Goal: Find specific page/section: Find specific page/section

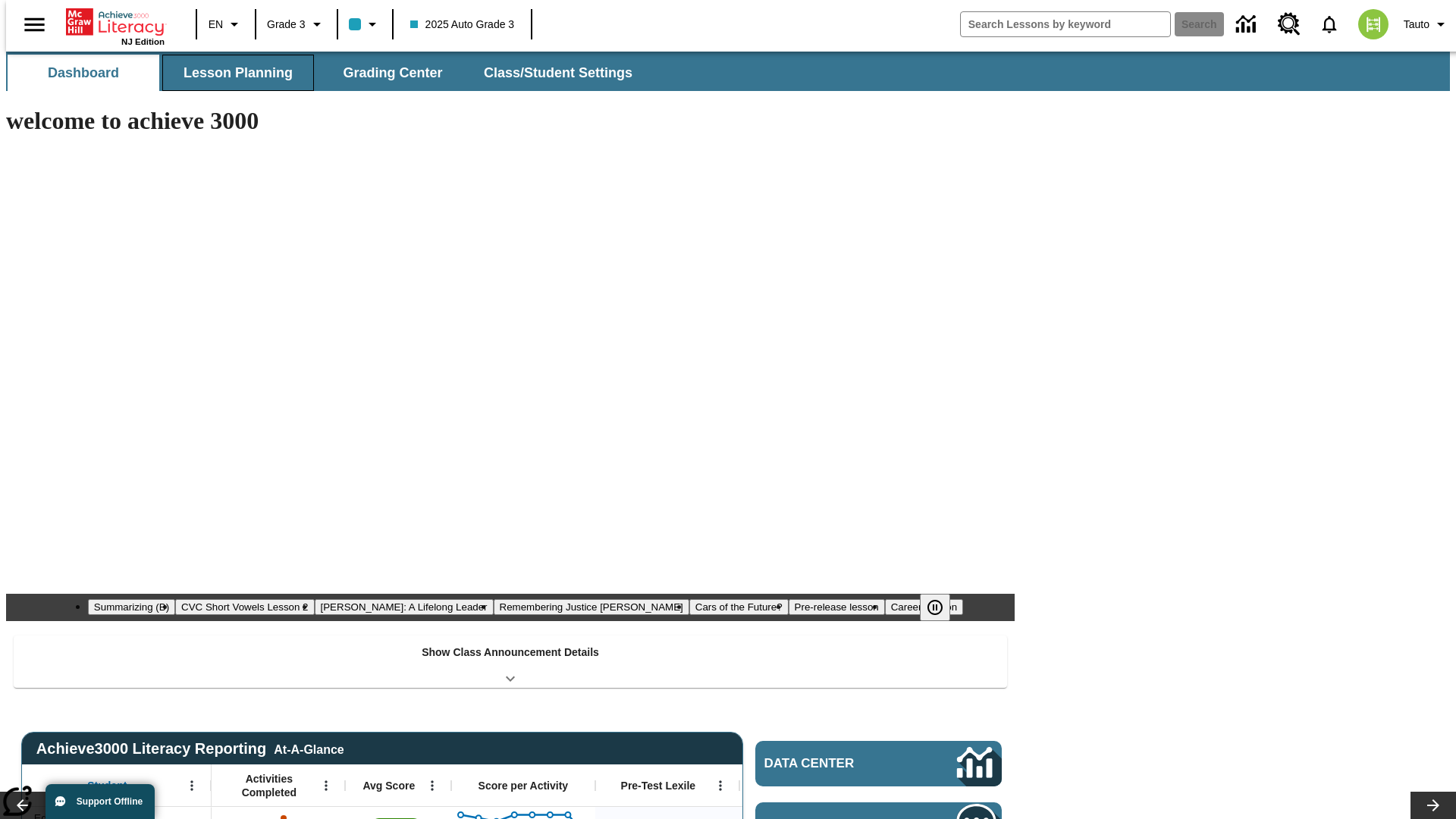
click at [232, 73] on span "Lesson Planning" at bounding box center [238, 73] width 110 height 17
